Goal: Check status: Check status

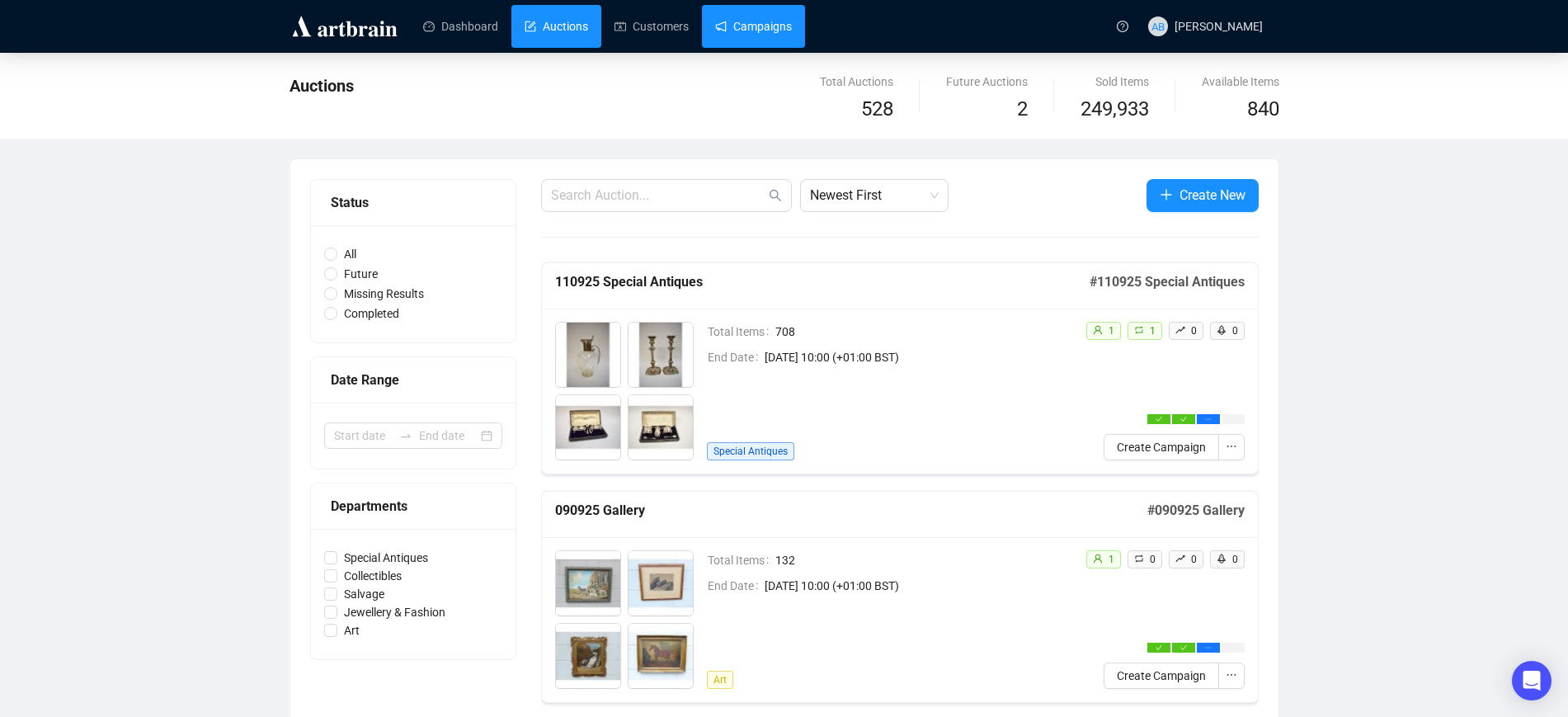
click at [768, 32] on link "Campaigns" at bounding box center [754, 26] width 77 height 43
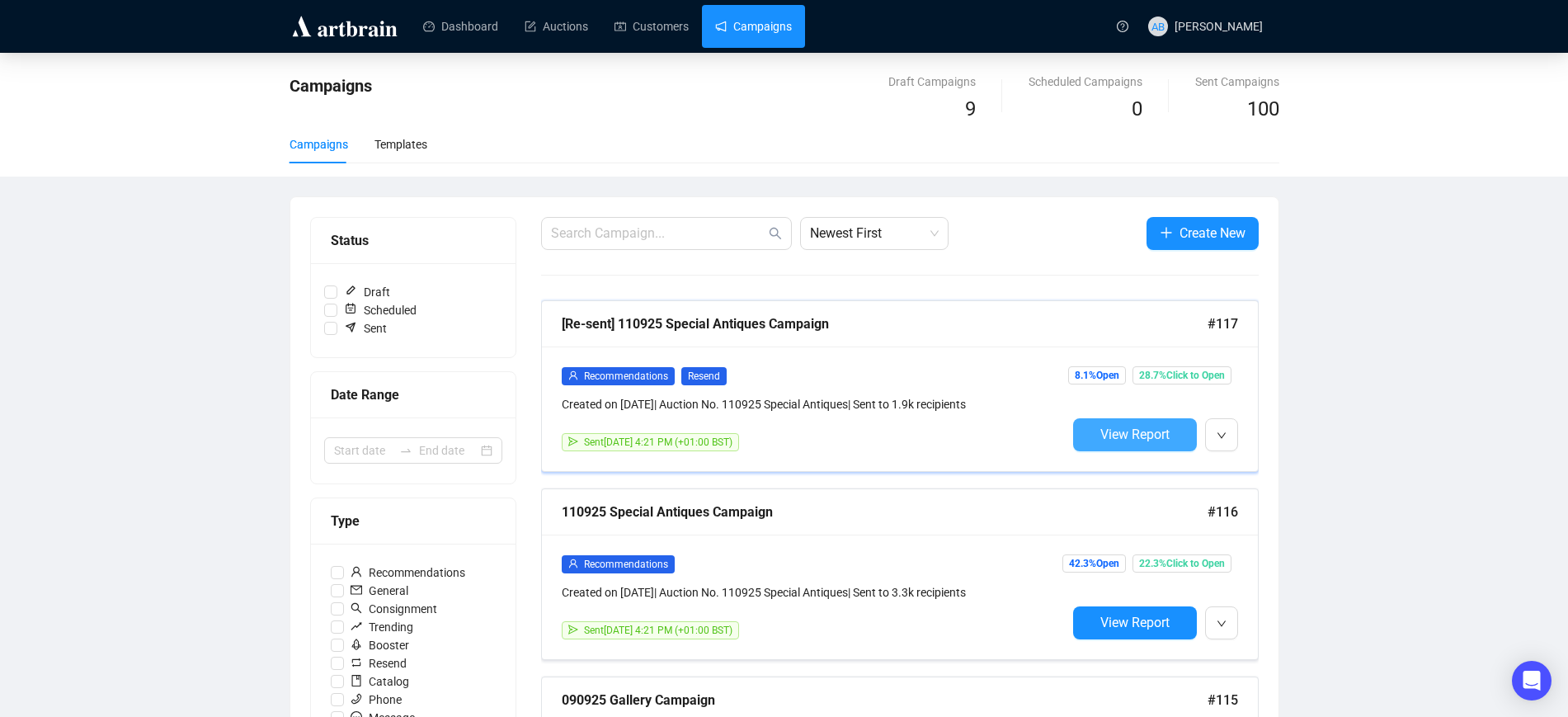
click at [1102, 431] on span "View Report" at bounding box center [1135, 434] width 69 height 16
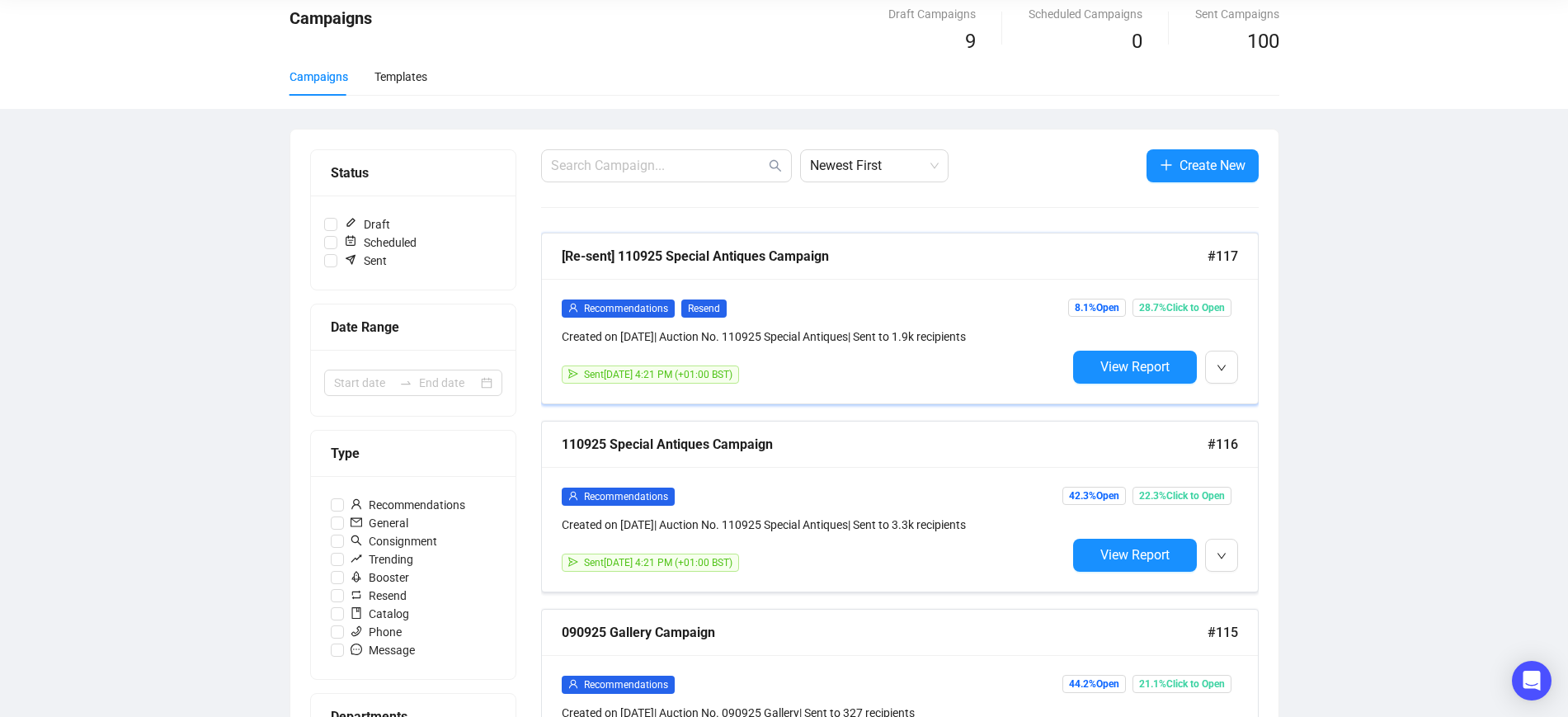
scroll to position [207, 0]
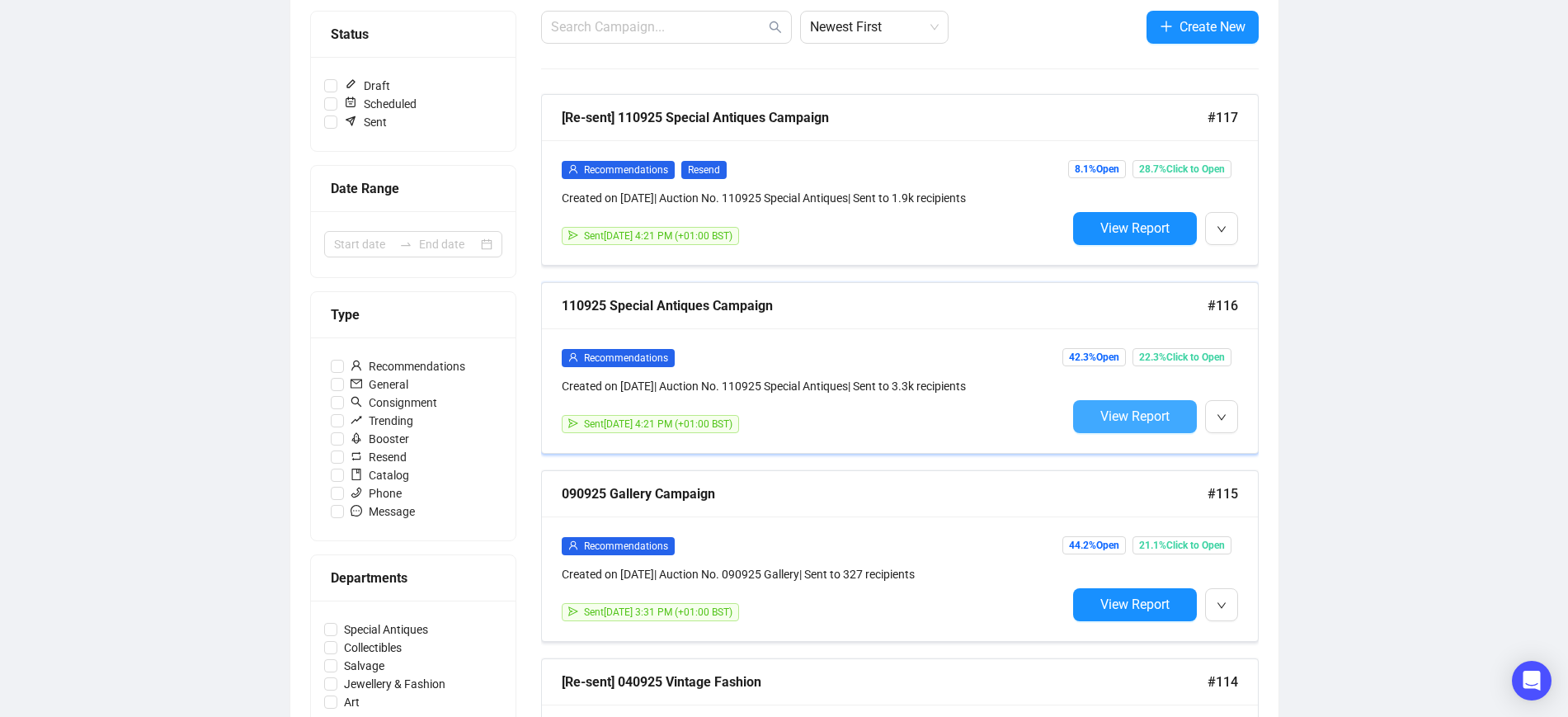
click at [1121, 410] on span "View Report" at bounding box center [1135, 416] width 69 height 16
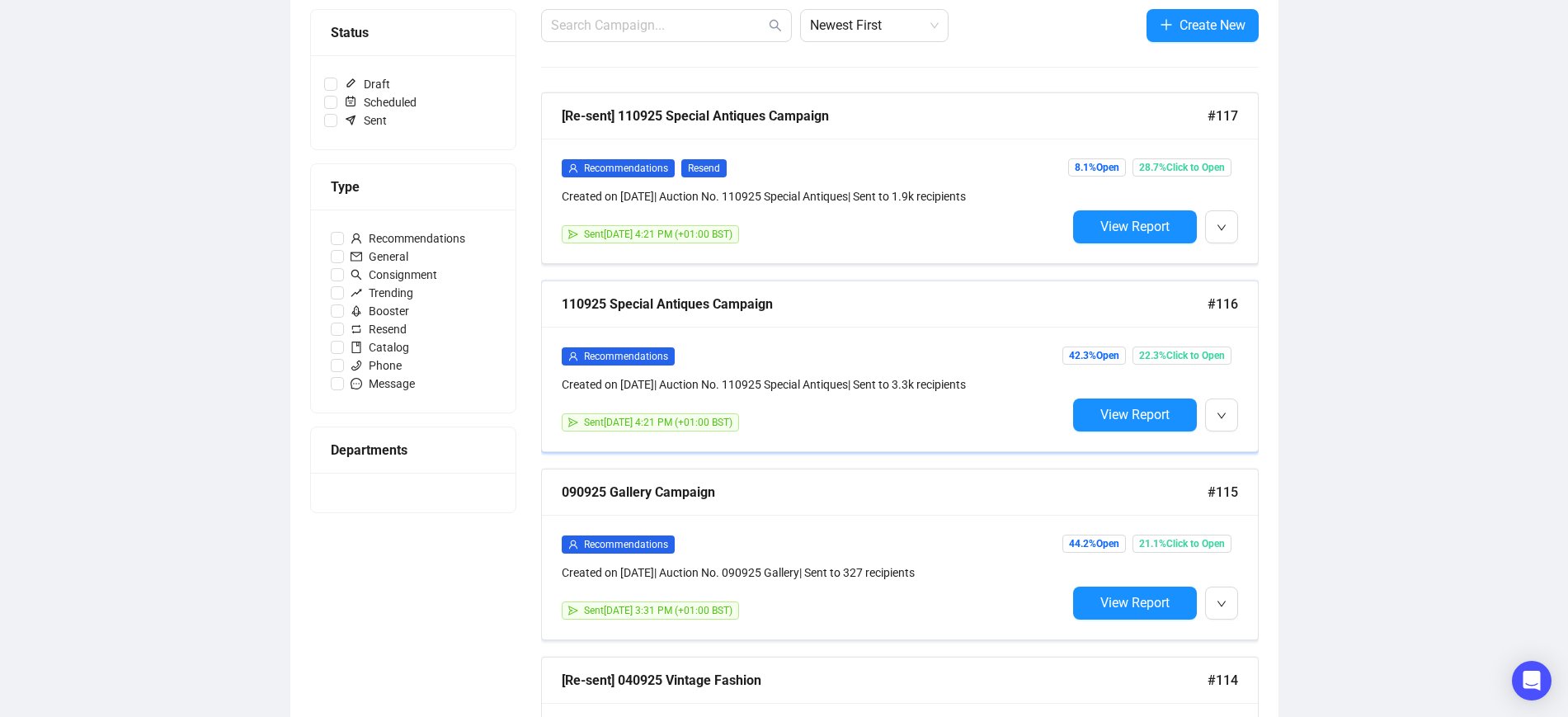
scroll to position [208, 0]
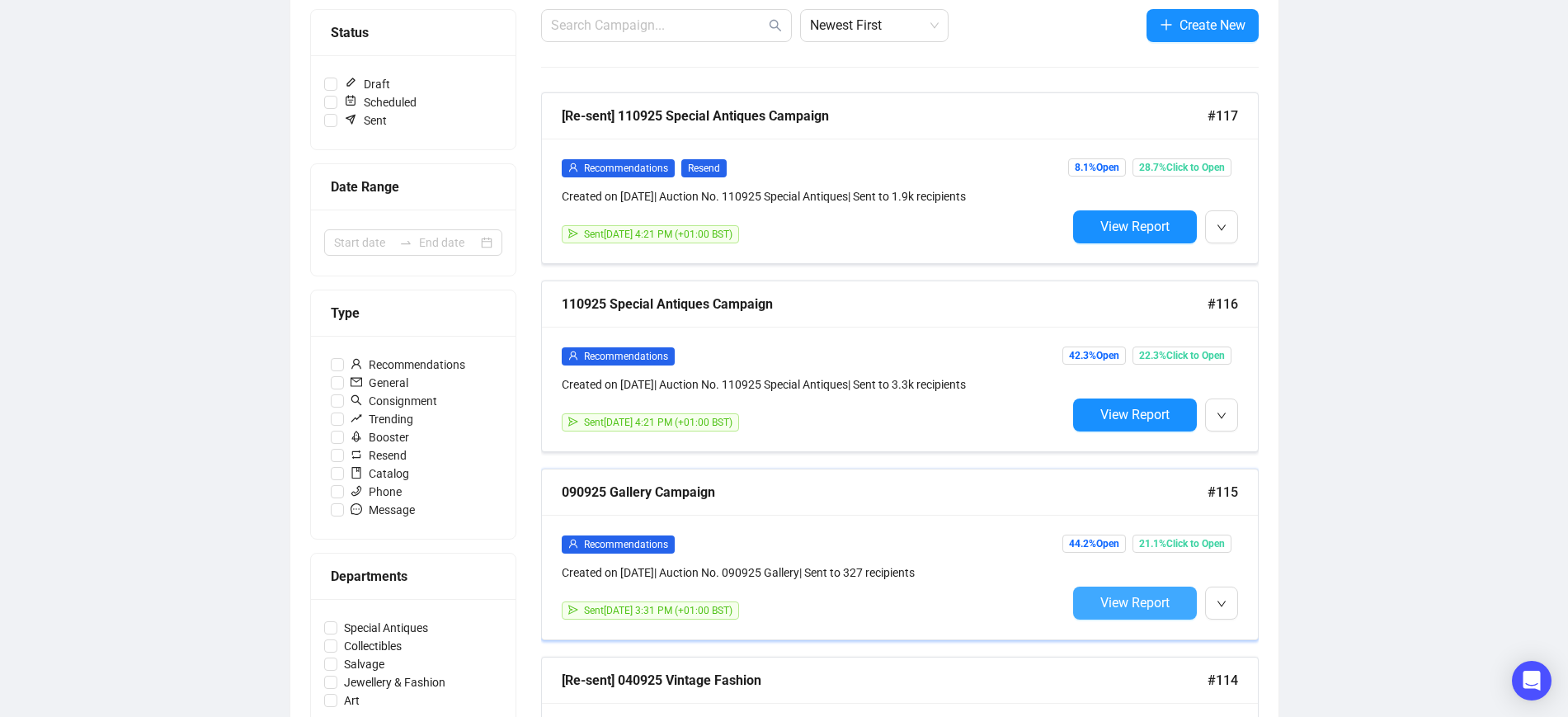
click at [1092, 595] on button "View Report" at bounding box center [1135, 602] width 123 height 33
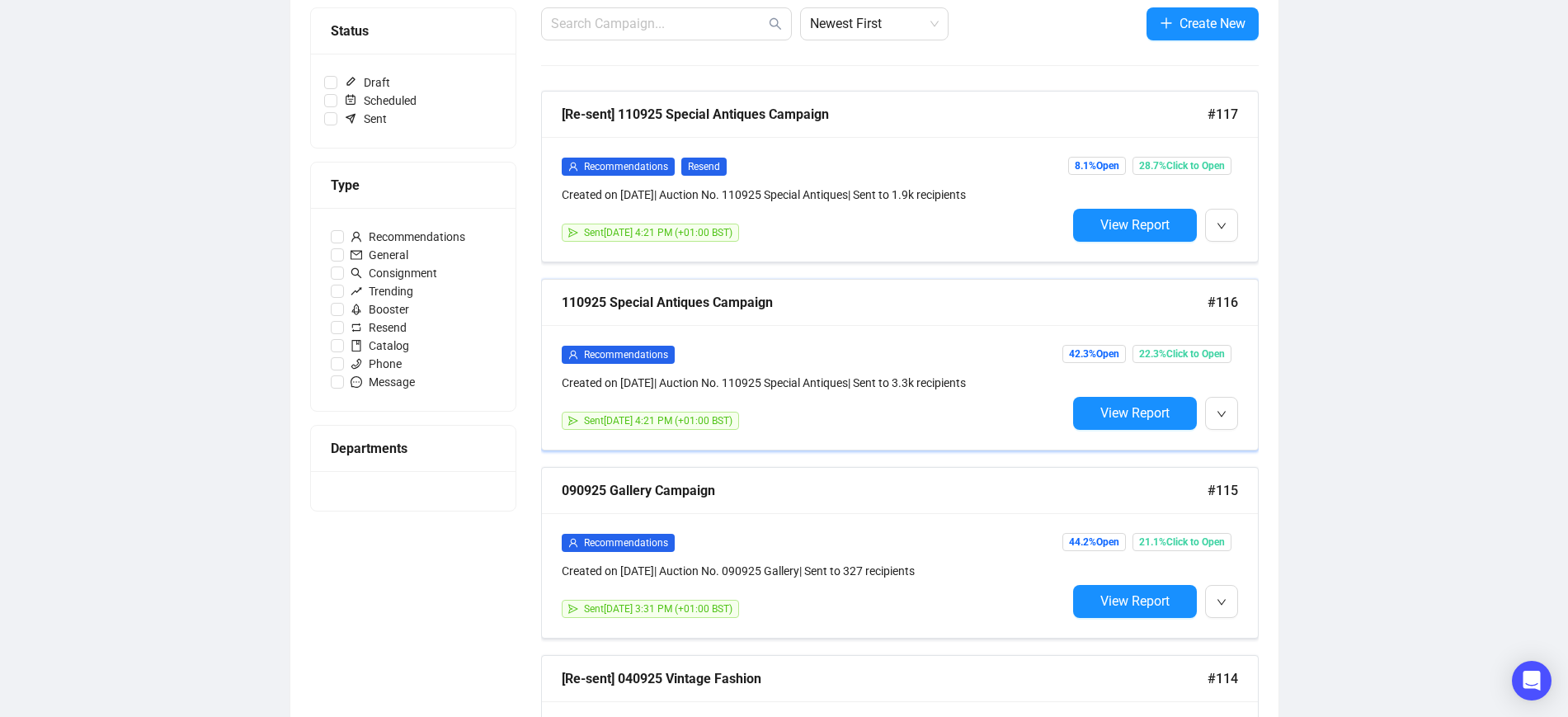
scroll to position [209, 0]
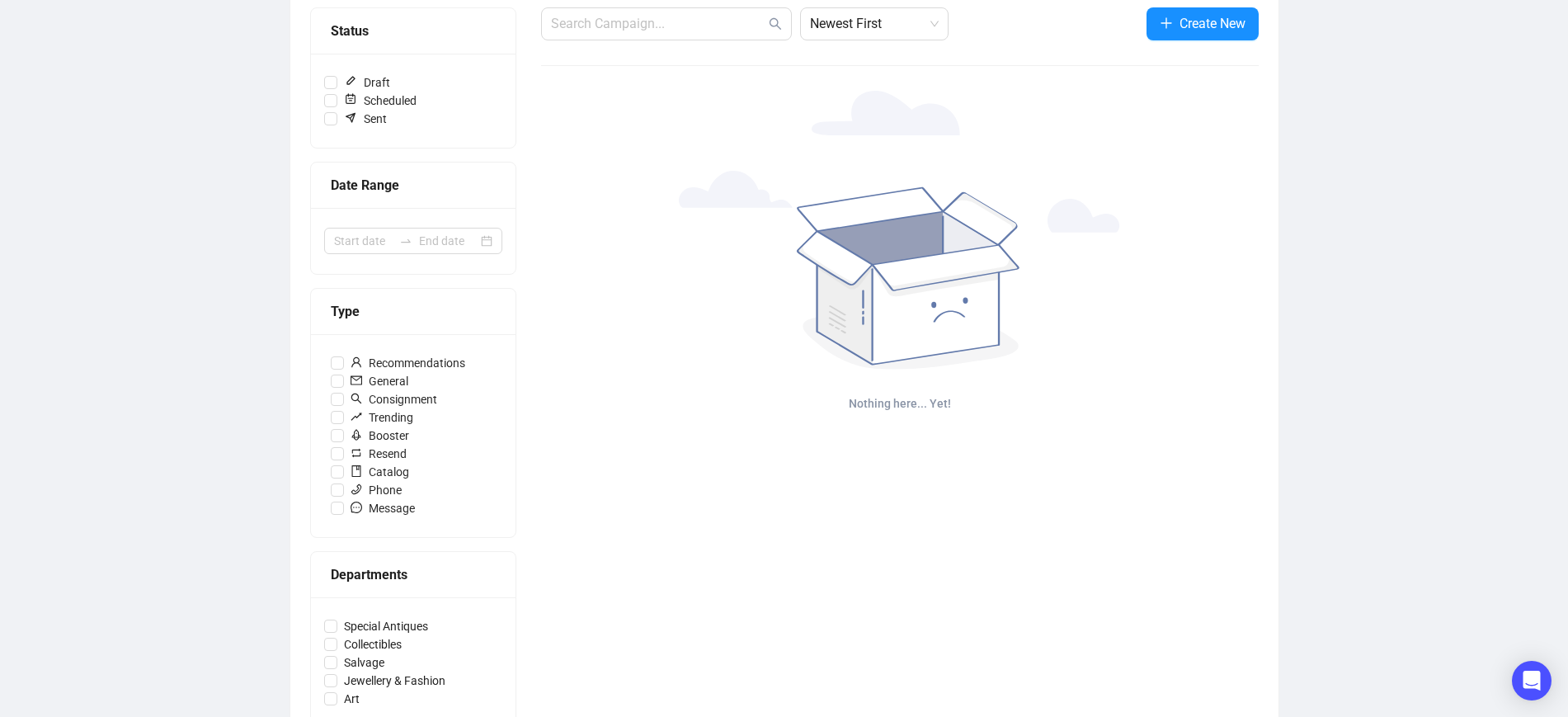
drag, startPoint x: 0, startPoint y: 57, endPoint x: 38, endPoint y: 51, distance: 38.5
drag, startPoint x: 38, startPoint y: 51, endPoint x: 1106, endPoint y: 366, distance: 1113.5
click at [1106, 366] on div "Newest First Create New Nothing here... Yet!" at bounding box center [900, 372] width 718 height 729
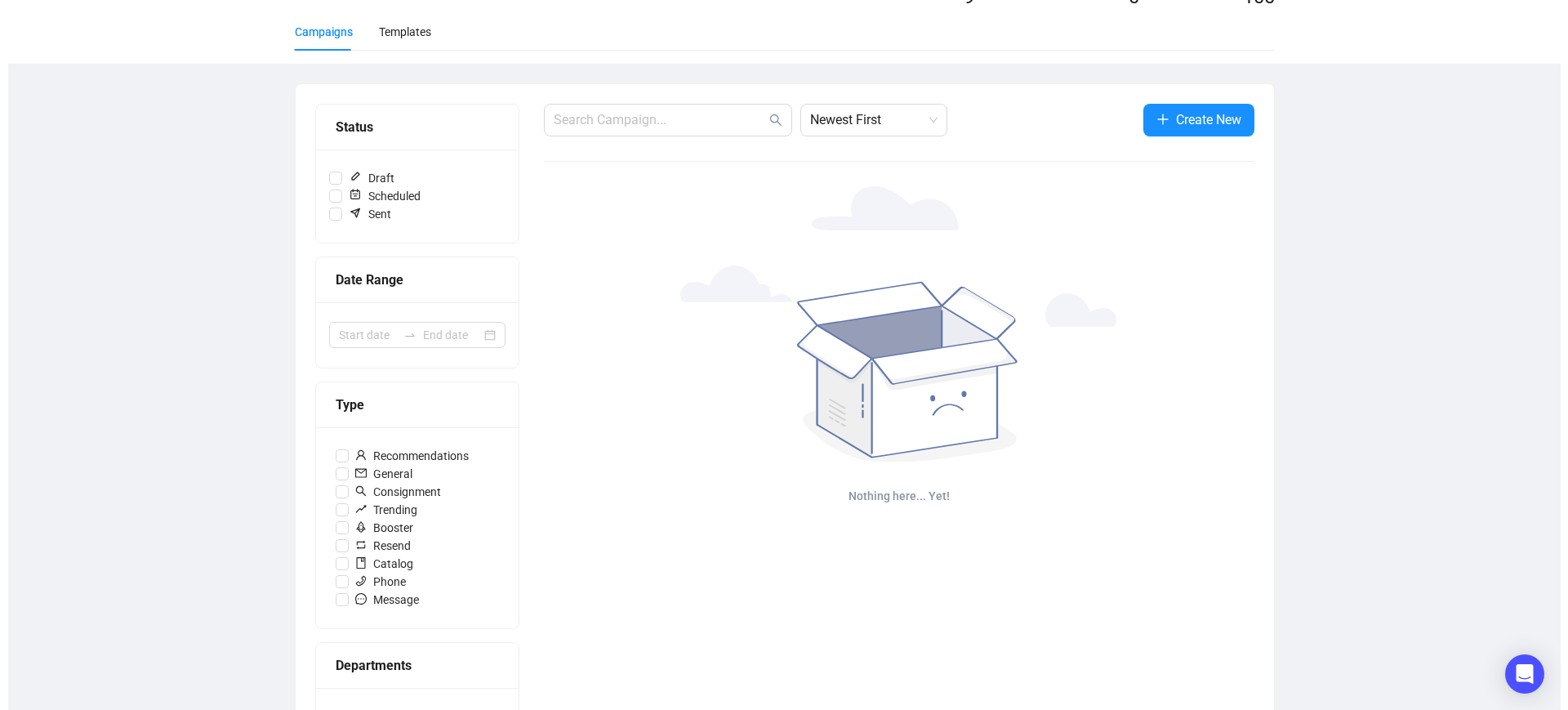
scroll to position [0, 0]
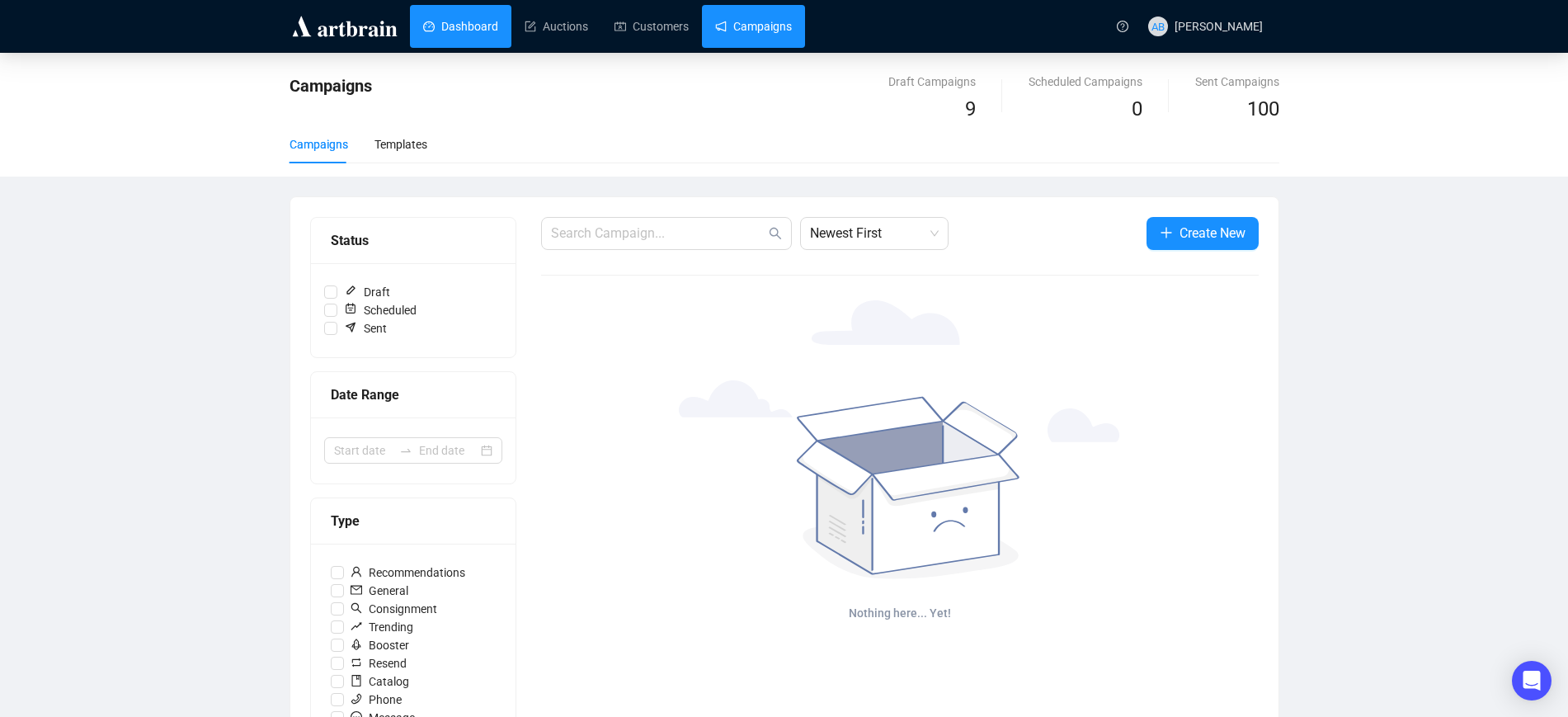
click at [424, 21] on link "Dashboard" at bounding box center [461, 26] width 75 height 43
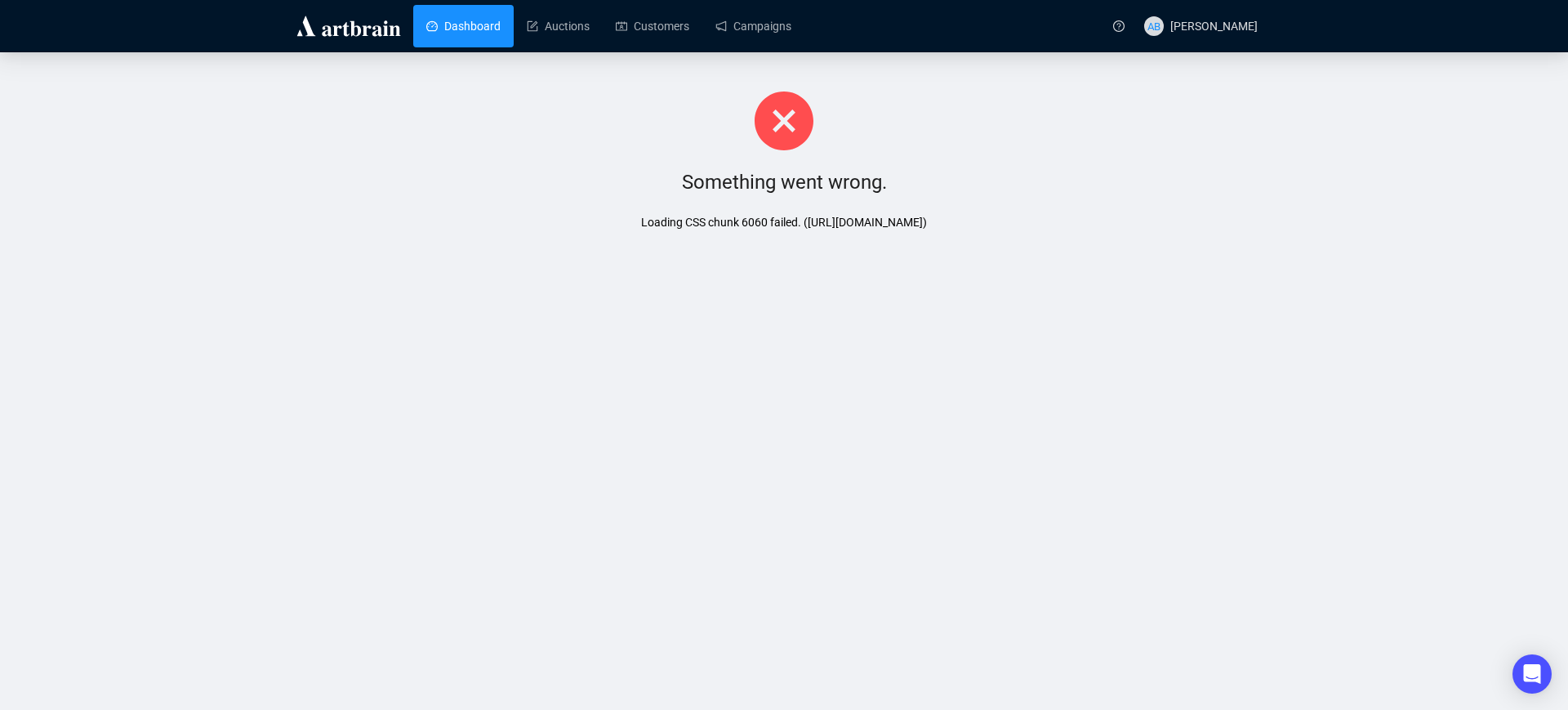
click at [490, 31] on link "Dashboard" at bounding box center [464, 26] width 74 height 43
click at [573, 34] on link "Auctions" at bounding box center [558, 26] width 63 height 43
click at [487, 27] on link "Dashboard" at bounding box center [464, 26] width 74 height 43
